Goal: Task Accomplishment & Management: Manage account settings

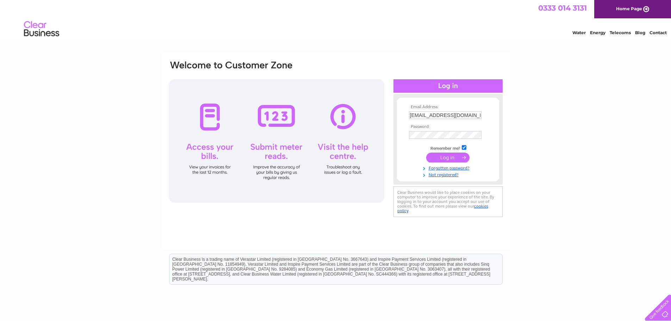
click at [447, 156] on input "submit" at bounding box center [447, 157] width 43 height 10
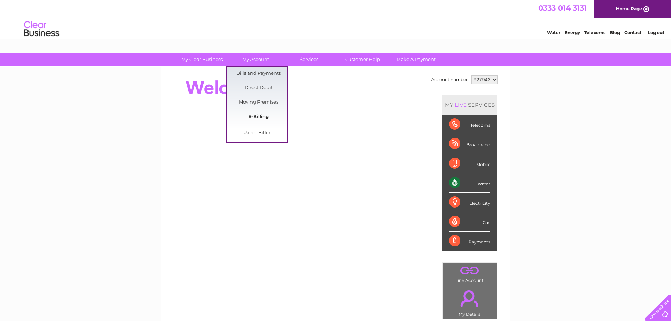
click at [264, 114] on link "E-Billing" at bounding box center [258, 117] width 58 height 14
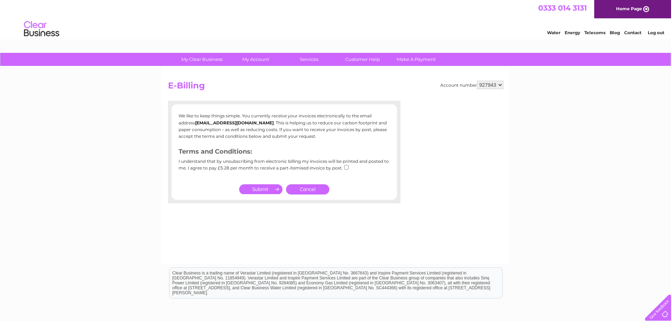
click at [319, 190] on link "Cancel" at bounding box center [307, 189] width 43 height 10
click at [305, 190] on link "Cancel" at bounding box center [307, 189] width 43 height 10
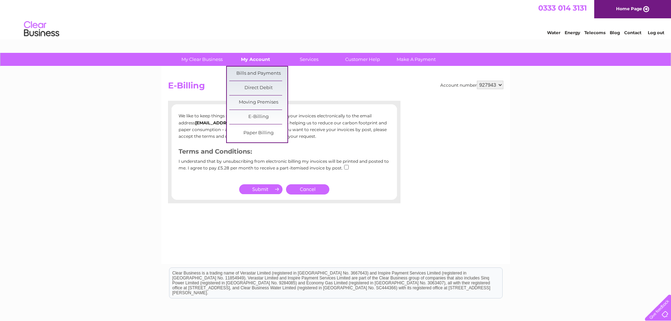
click at [262, 60] on link "My Account" at bounding box center [255, 59] width 58 height 13
click at [264, 117] on link "E-Billing" at bounding box center [258, 117] width 58 height 14
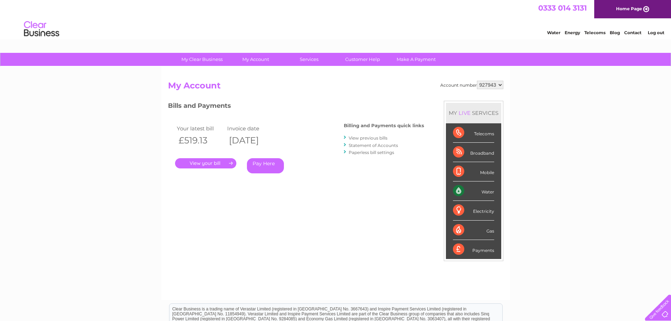
click at [218, 159] on link "." at bounding box center [205, 163] width 61 height 10
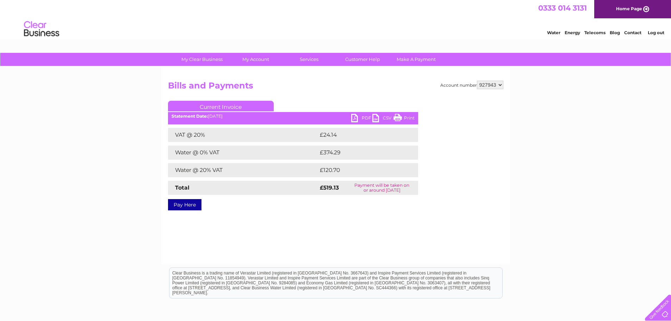
click at [361, 116] on link "PDF" at bounding box center [361, 119] width 21 height 10
